Goal: Task Accomplishment & Management: Manage account settings

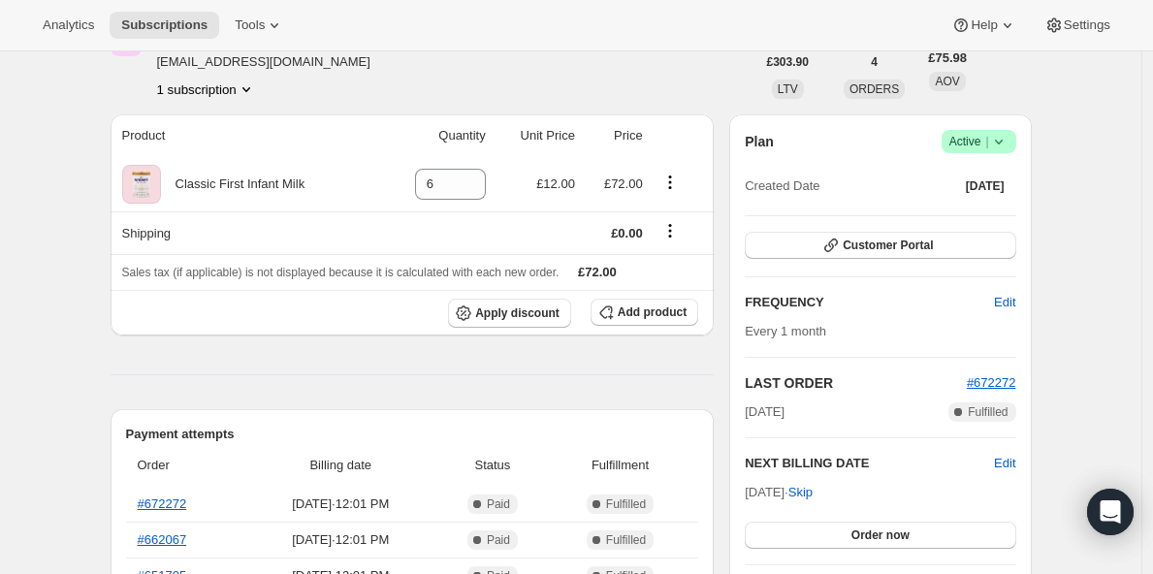
scroll to position [137, 0]
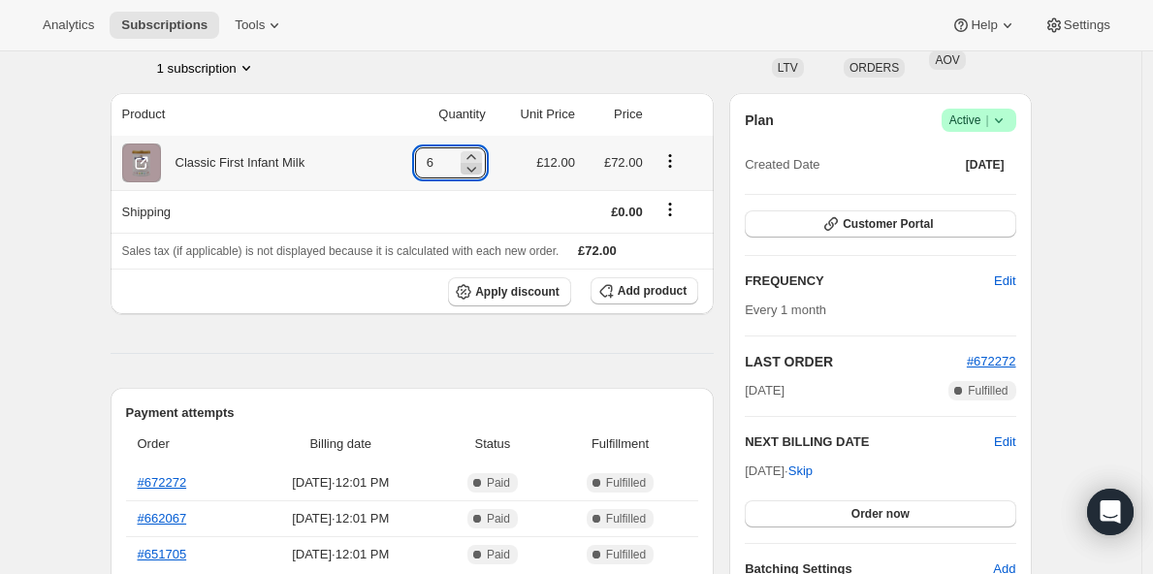
click at [476, 169] on icon at bounding box center [471, 170] width 10 height 6
type input "5"
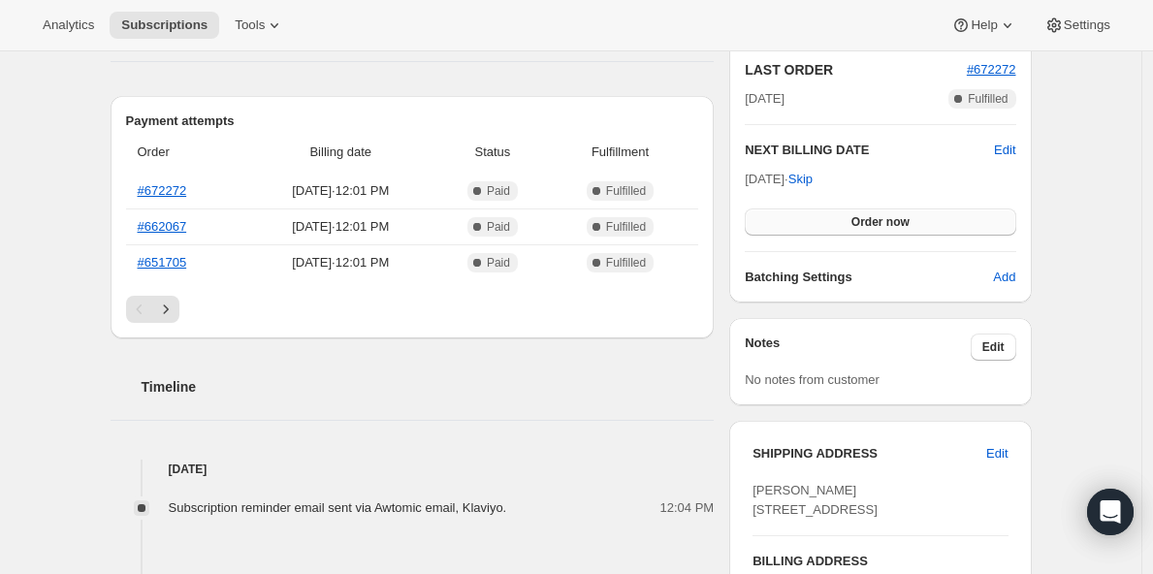
scroll to position [610, 0]
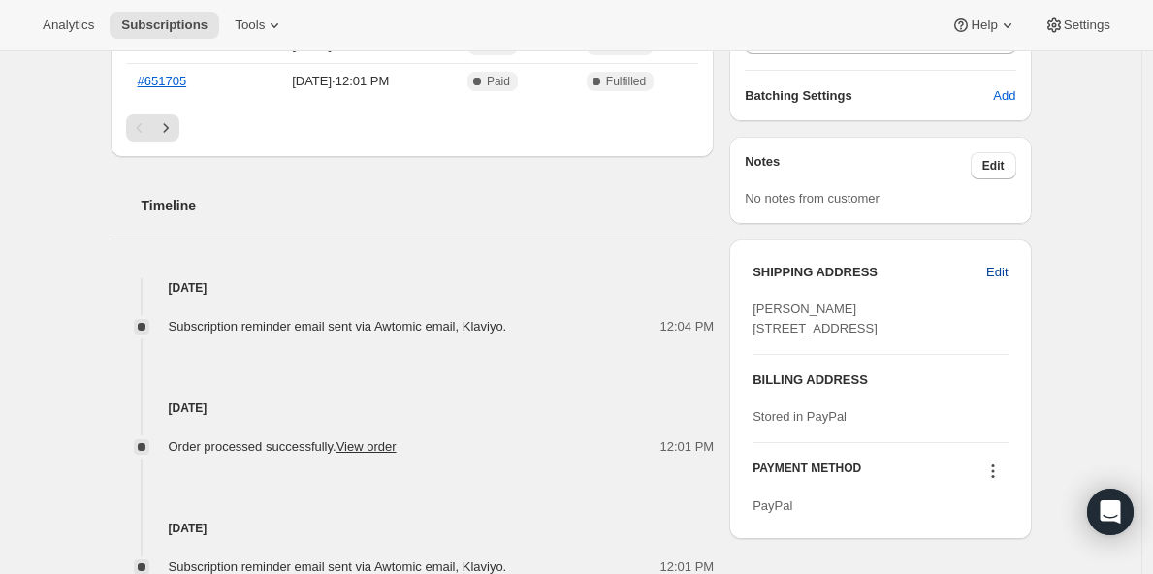
click at [998, 271] on span "Edit" at bounding box center [996, 272] width 21 height 19
select select "[GEOGRAPHIC_DATA]"
select select "ENG"
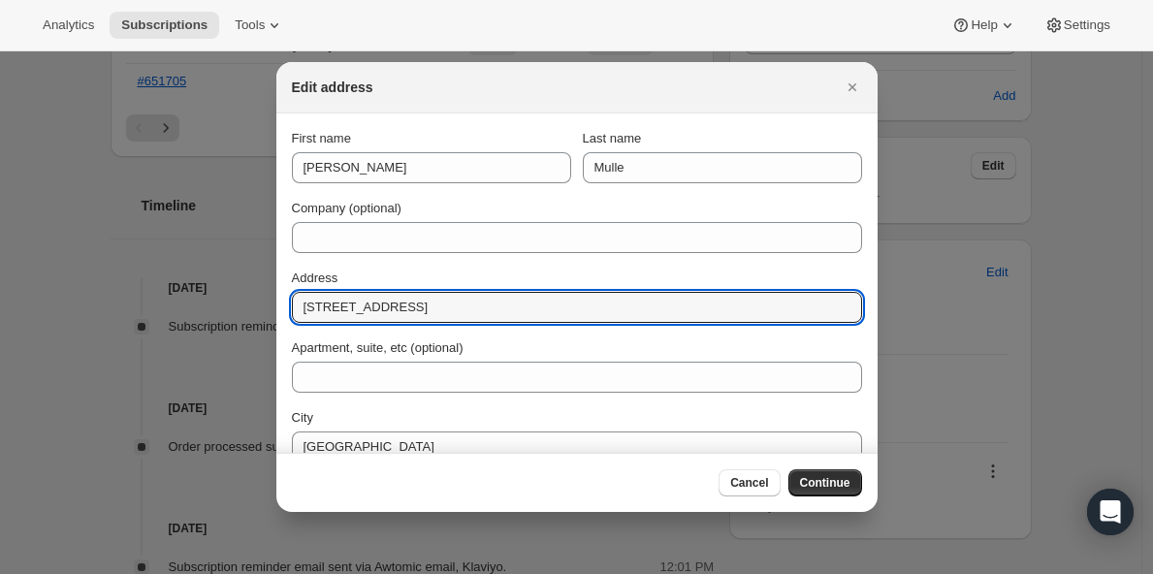
drag, startPoint x: 433, startPoint y: 306, endPoint x: 133, endPoint y: 277, distance: 302.0
paste input "[STREET_ADDRESS]."
drag, startPoint x: 328, startPoint y: 306, endPoint x: 346, endPoint y: 312, distance: 19.3
click at [328, 306] on input "[STREET_ADDRESS]." at bounding box center [577, 307] width 570 height 31
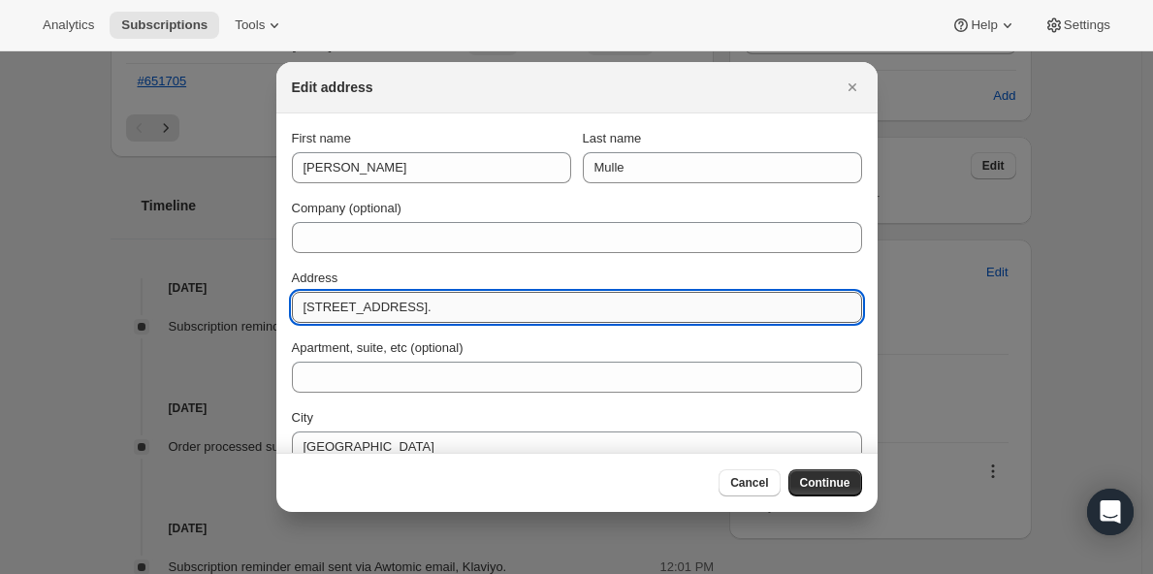
click at [399, 311] on input "[STREET_ADDRESS]." at bounding box center [577, 307] width 570 height 31
drag, startPoint x: 426, startPoint y: 305, endPoint x: 479, endPoint y: 309, distance: 53.5
click at [479, 309] on input "[STREET_ADDRESS]." at bounding box center [577, 307] width 570 height 31
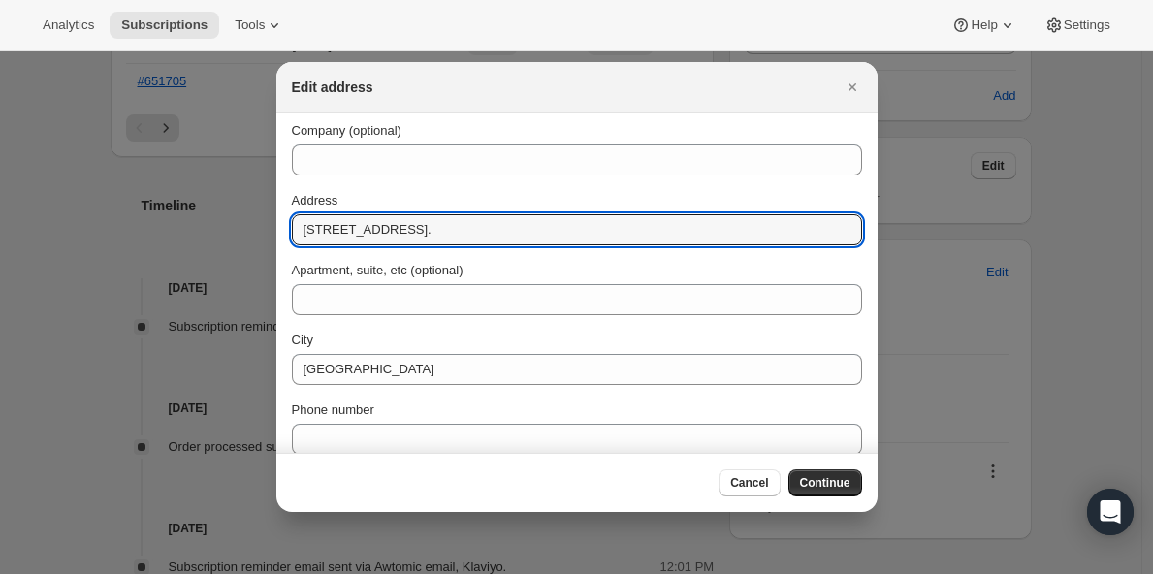
scroll to position [165, 0]
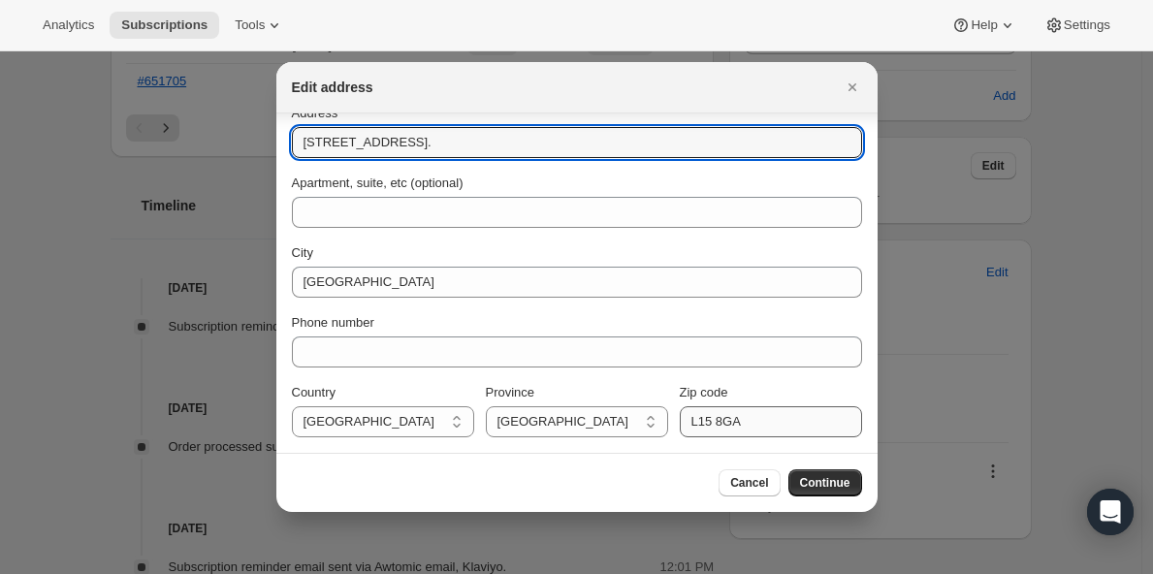
type input "[STREET_ADDRESS]."
drag, startPoint x: 753, startPoint y: 421, endPoint x: 613, endPoint y: 414, distance: 140.8
click at [631, 416] on div "Country [GEOGRAPHIC_DATA] [GEOGRAPHIC_DATA] [GEOGRAPHIC_DATA] Province [DEMOGRA…" at bounding box center [577, 410] width 570 height 54
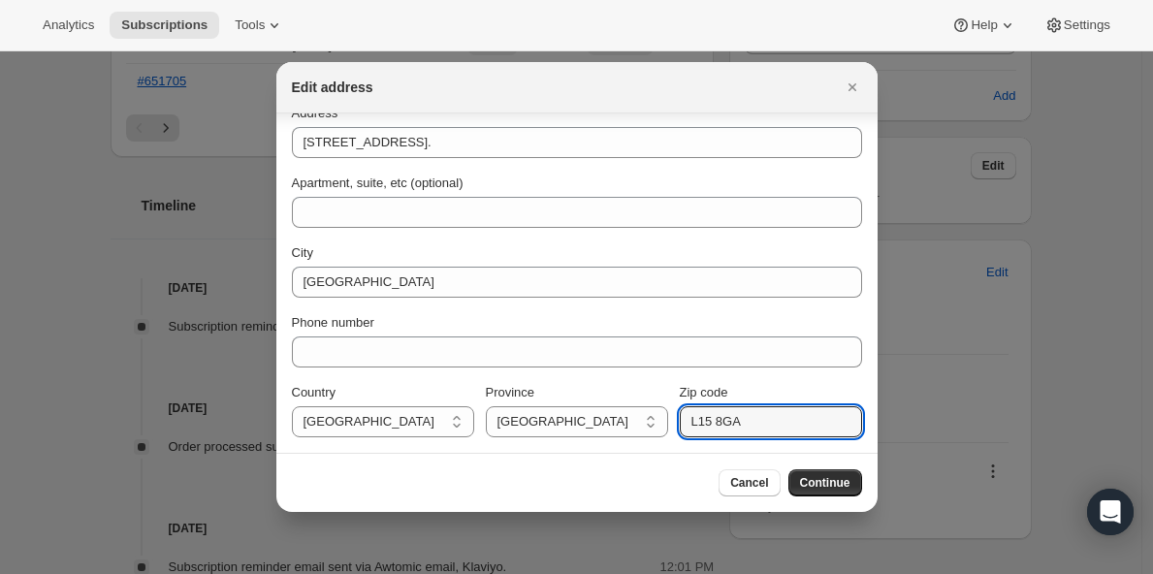
paste input "25 2QN"
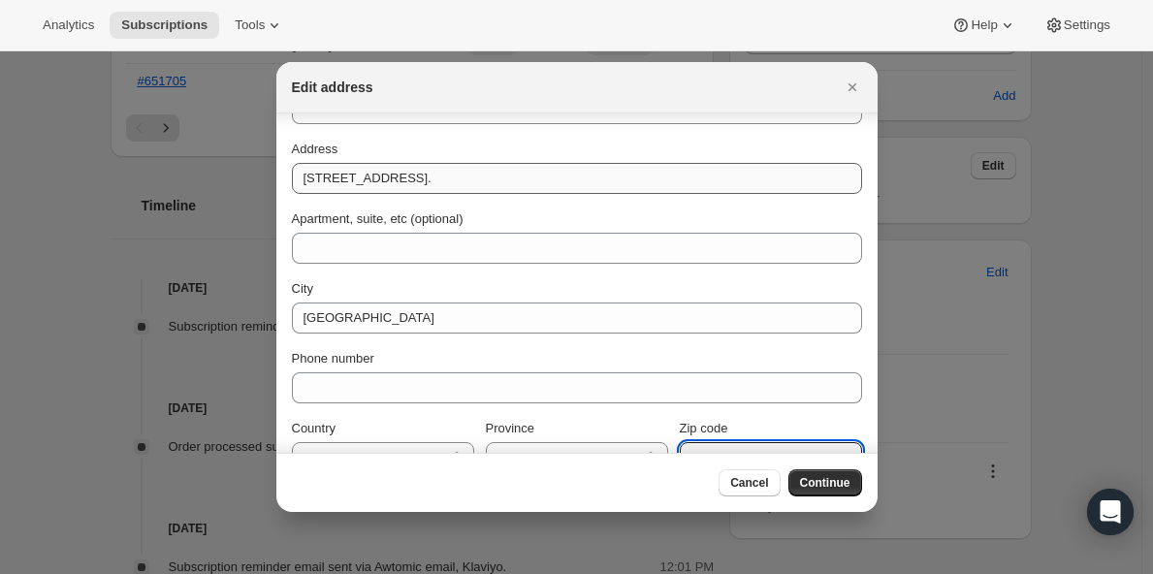
scroll to position [129, 0]
type input "L25 2QN"
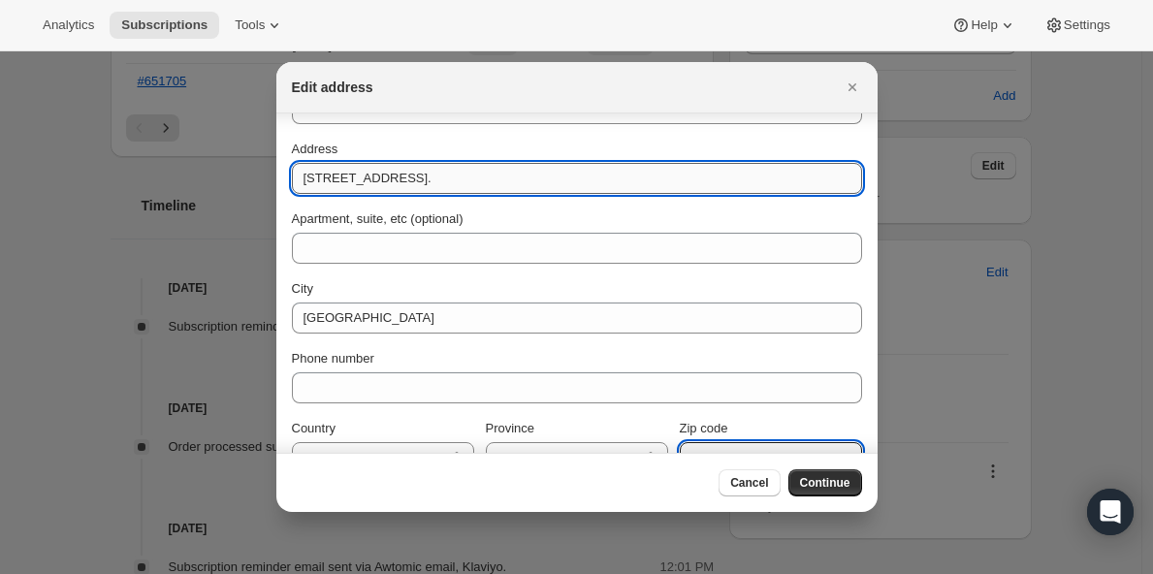
click at [454, 180] on input "[STREET_ADDRESS]." at bounding box center [577, 178] width 570 height 31
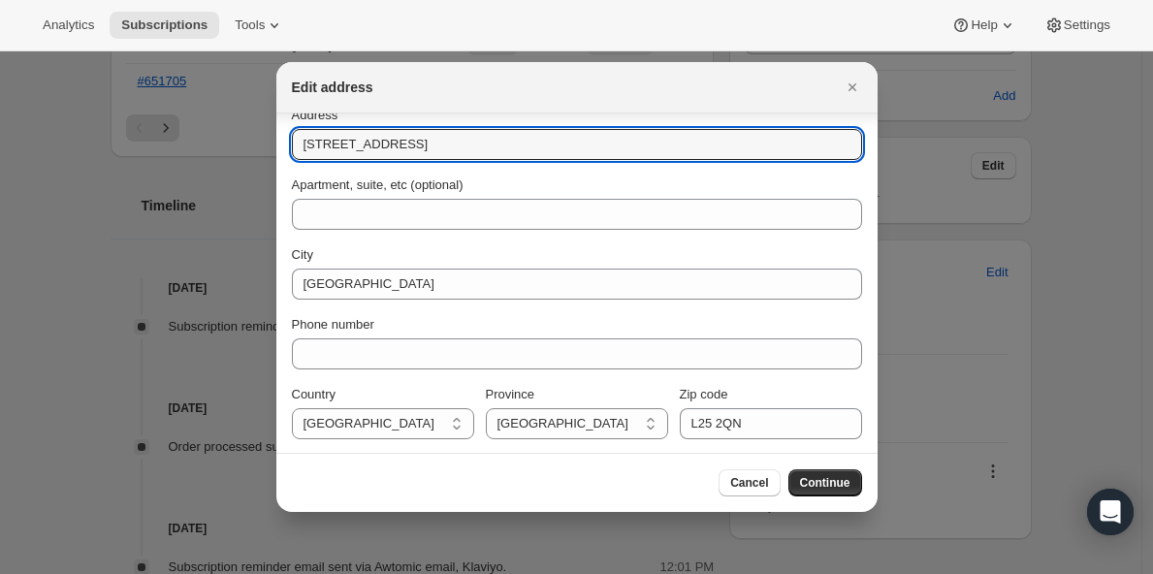
scroll to position [165, 0]
type input "[STREET_ADDRESS]"
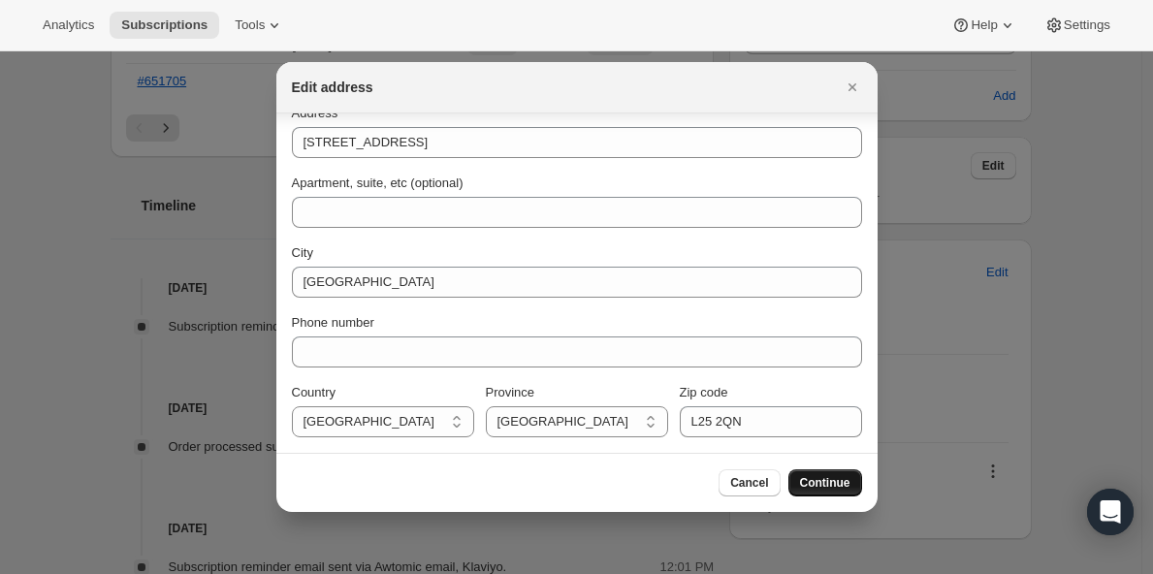
click at [813, 480] on span "Continue" at bounding box center [825, 483] width 50 height 16
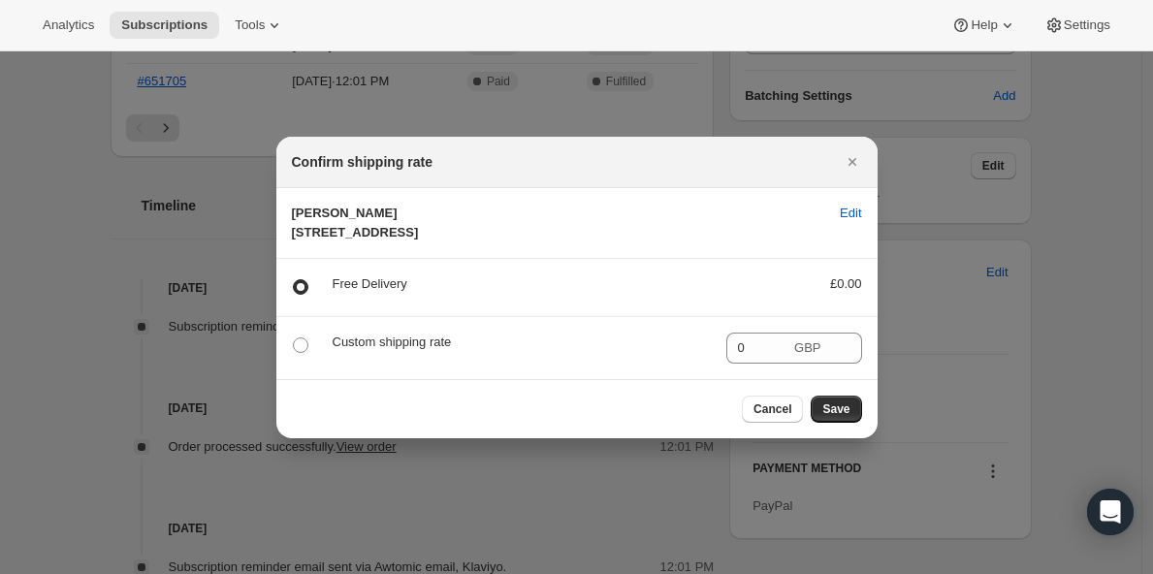
scroll to position [0, 0]
click at [843, 417] on span "Save" at bounding box center [835, 409] width 27 height 16
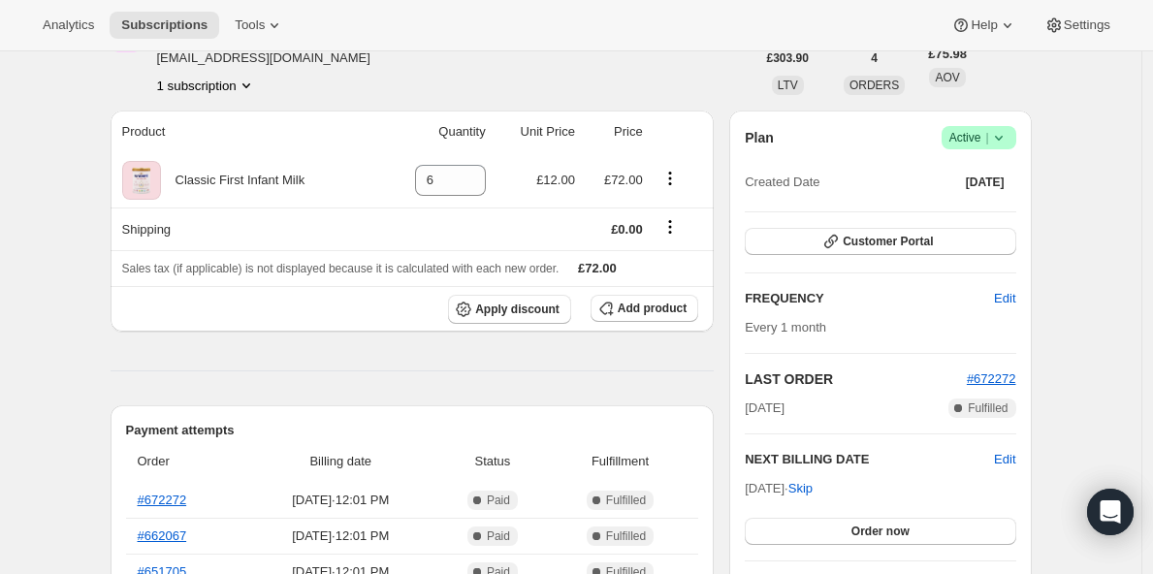
scroll to position [176, 0]
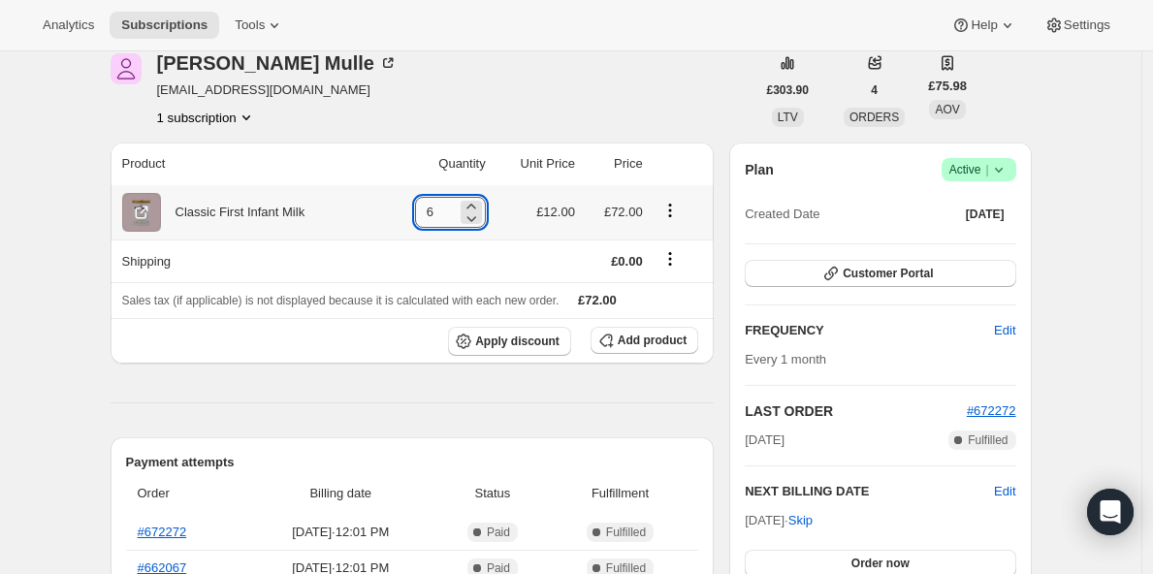
click at [457, 208] on input "6" at bounding box center [436, 212] width 42 height 31
click at [481, 217] on icon at bounding box center [471, 217] width 19 height 19
type input "5"
